Goal: Information Seeking & Learning: Check status

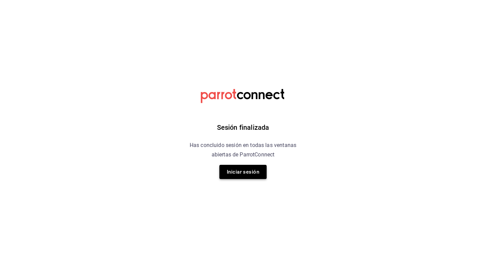
click at [246, 169] on button "Iniciar sesión" at bounding box center [243, 172] width 47 height 14
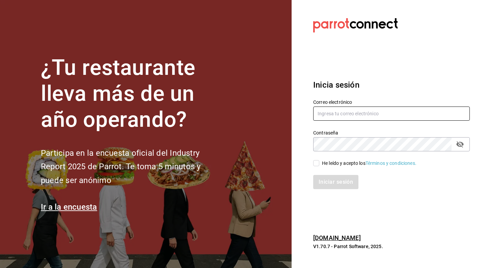
type input "[EMAIL_ADDRESS][DOMAIN_NAME]"
click at [319, 163] on input "He leído y acepto los Términos y condiciones." at bounding box center [316, 163] width 6 height 6
checkbox input "true"
click at [330, 184] on button "Iniciar sesión" at bounding box center [336, 182] width 46 height 14
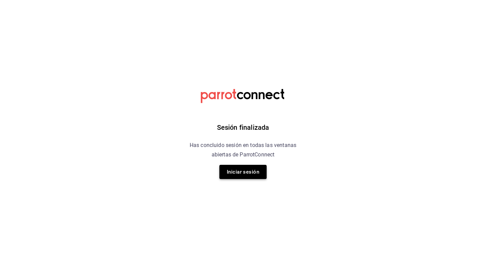
click at [234, 177] on button "Iniciar sesión" at bounding box center [243, 172] width 47 height 14
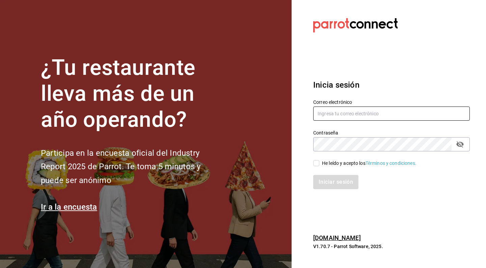
type input "[EMAIL_ADDRESS][DOMAIN_NAME]"
click at [316, 163] on input "He leído y acepto los Términos y condiciones." at bounding box center [316, 163] width 6 height 6
checkbox input "true"
click at [321, 180] on button "Iniciar sesión" at bounding box center [336, 182] width 46 height 14
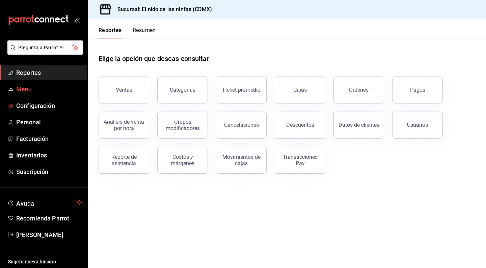
click at [30, 87] on span "Menú" at bounding box center [49, 89] width 66 height 9
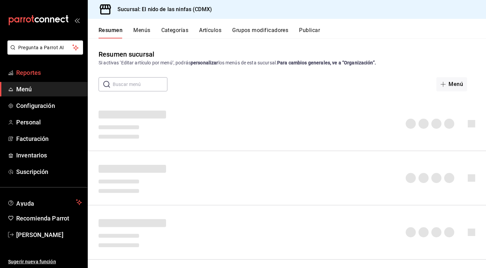
click at [34, 70] on span "Reportes" at bounding box center [49, 72] width 66 height 9
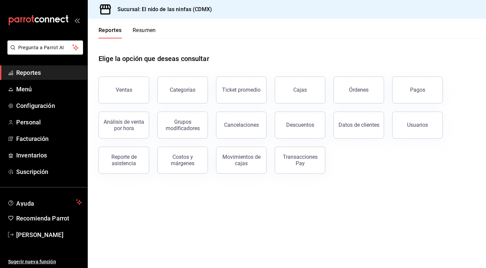
click at [34, 70] on span "Reportes" at bounding box center [49, 72] width 66 height 9
click at [29, 77] on span "Reportes" at bounding box center [49, 72] width 66 height 9
click at [125, 164] on div "Reporte de asistencia" at bounding box center [124, 160] width 42 height 13
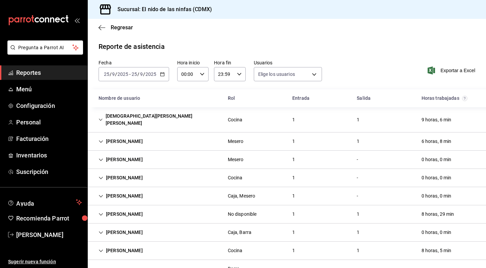
type input "f173dc28-cd37-4426-b6e2-67a35de93594,641c53eb-4821-441b-8201-a053f8237036,13bce…"
click at [32, 71] on span "Reportes" at bounding box center [49, 72] width 66 height 9
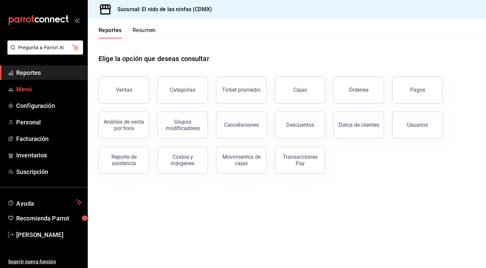
click at [25, 88] on span "Menú" at bounding box center [49, 89] width 66 height 9
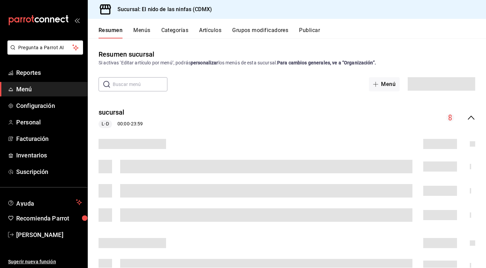
click at [25, 88] on span "Menú" at bounding box center [49, 89] width 66 height 9
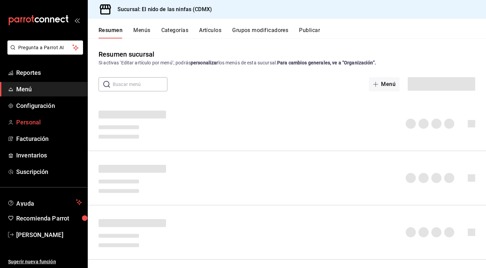
click at [28, 126] on span "Personal" at bounding box center [49, 122] width 66 height 9
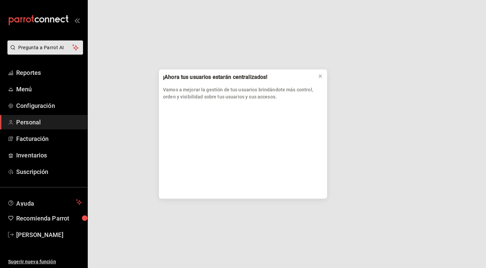
click at [27, 124] on div "¡Ahora tus usuarios estarán centralizados! Vamos a mejorar la gestión de tus us…" at bounding box center [243, 134] width 486 height 268
click at [321, 75] on icon at bounding box center [320, 76] width 5 height 5
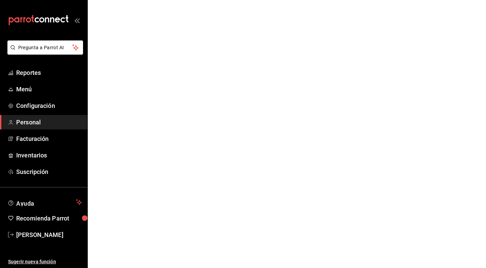
click at [320, 0] on html "Pregunta a Parrot AI Reportes Menú Configuración Personal Facturación Inventari…" at bounding box center [243, 0] width 486 height 0
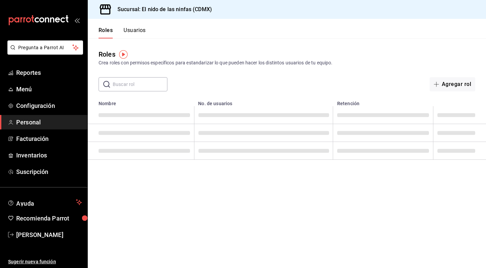
click at [251, 125] on td at bounding box center [263, 133] width 139 height 18
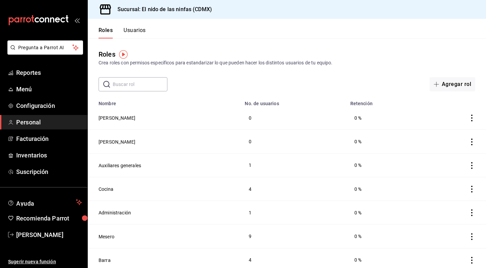
click at [137, 31] on button "Usuarios" at bounding box center [135, 32] width 22 height 11
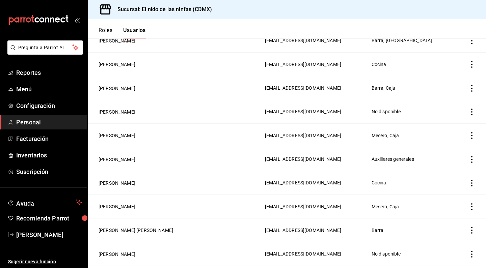
scroll to position [-9, 0]
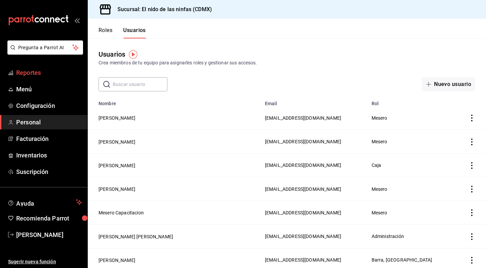
click at [23, 75] on span "Reportes" at bounding box center [49, 72] width 66 height 9
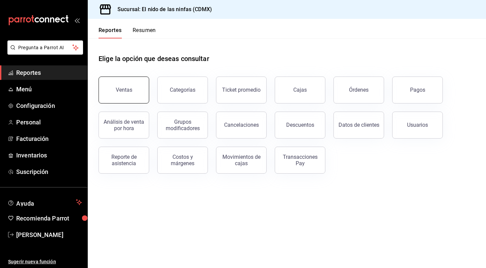
click at [124, 92] on div "Ventas" at bounding box center [124, 90] width 17 height 6
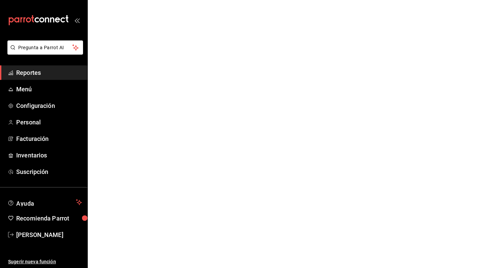
click at [124, 0] on html "Pregunta a Parrot AI Reportes Menú Configuración Personal Facturación Inventari…" at bounding box center [243, 0] width 486 height 0
